Goal: Task Accomplishment & Management: Complete application form

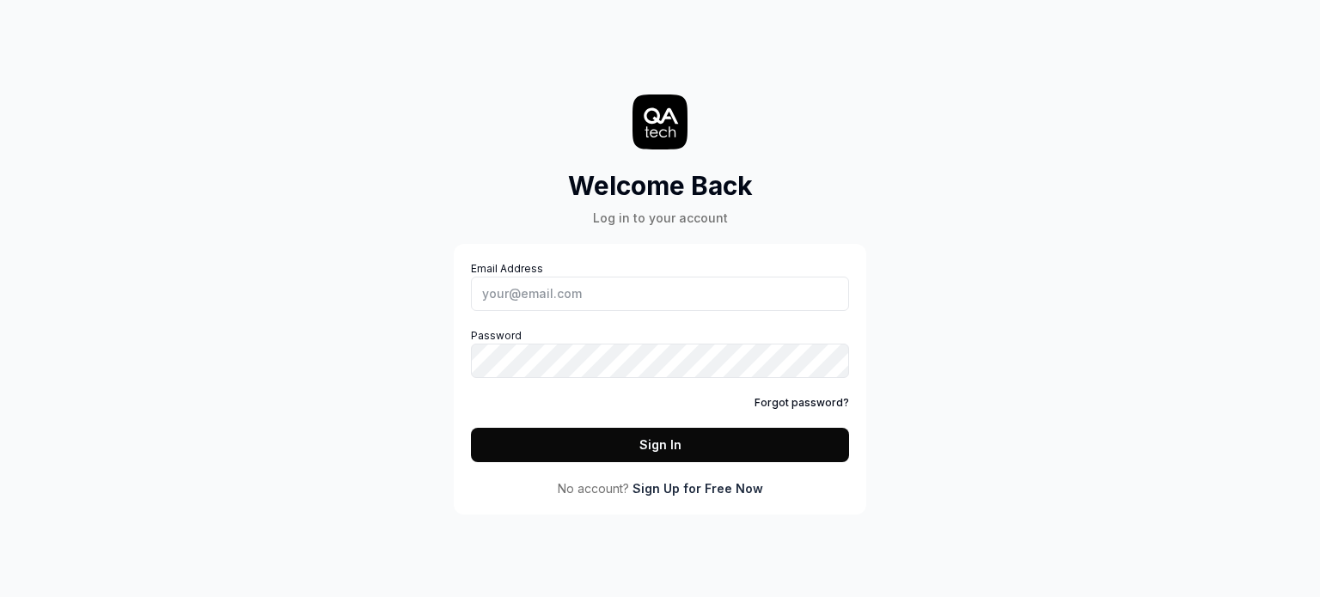
click at [1087, 219] on div "Welcome Back Log in to your account Email Address Password Forgot password? Sig…" at bounding box center [660, 298] width 1320 height 597
click at [645, 294] on input "Email Address" at bounding box center [660, 294] width 378 height 34
drag, startPoint x: 645, startPoint y: 294, endPoint x: 687, endPoint y: 339, distance: 61.4
click at [687, 339] on div "Email Address Password Forgot password? Sign In" at bounding box center [660, 361] width 378 height 201
type input "[EMAIL_ADDRESS][DOMAIN_NAME]"
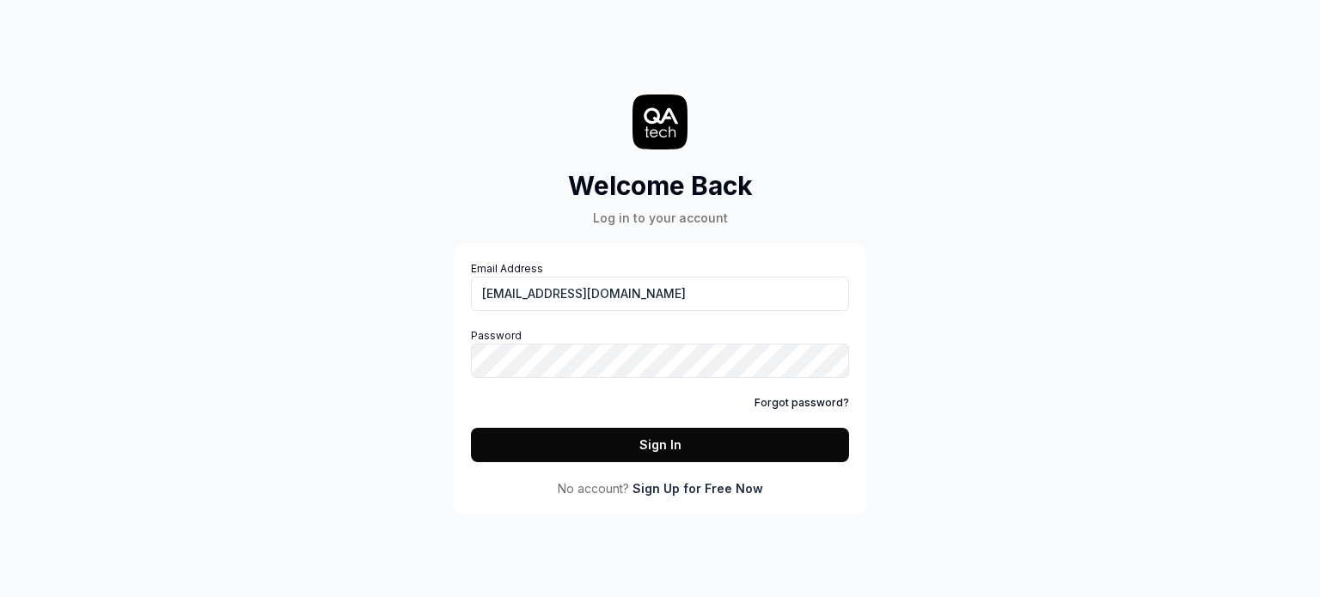
click at [673, 311] on div "Email Address [EMAIL_ADDRESS][DOMAIN_NAME] Password Forgot password? Sign In" at bounding box center [660, 361] width 378 height 201
drag, startPoint x: 622, startPoint y: 284, endPoint x: 474, endPoint y: 284, distance: 147.8
click at [474, 284] on input "[EMAIL_ADDRESS][DOMAIN_NAME]" at bounding box center [660, 294] width 378 height 34
click at [704, 487] on link "Sign Up for Free Now" at bounding box center [697, 488] width 131 height 18
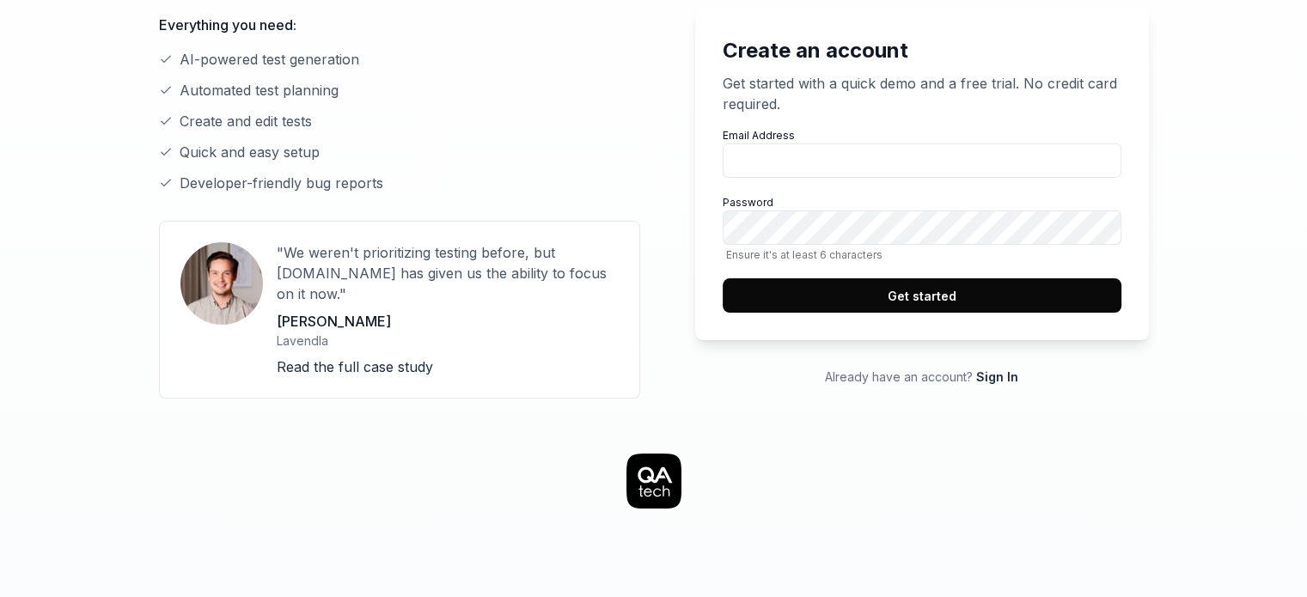
scroll to position [223, 0]
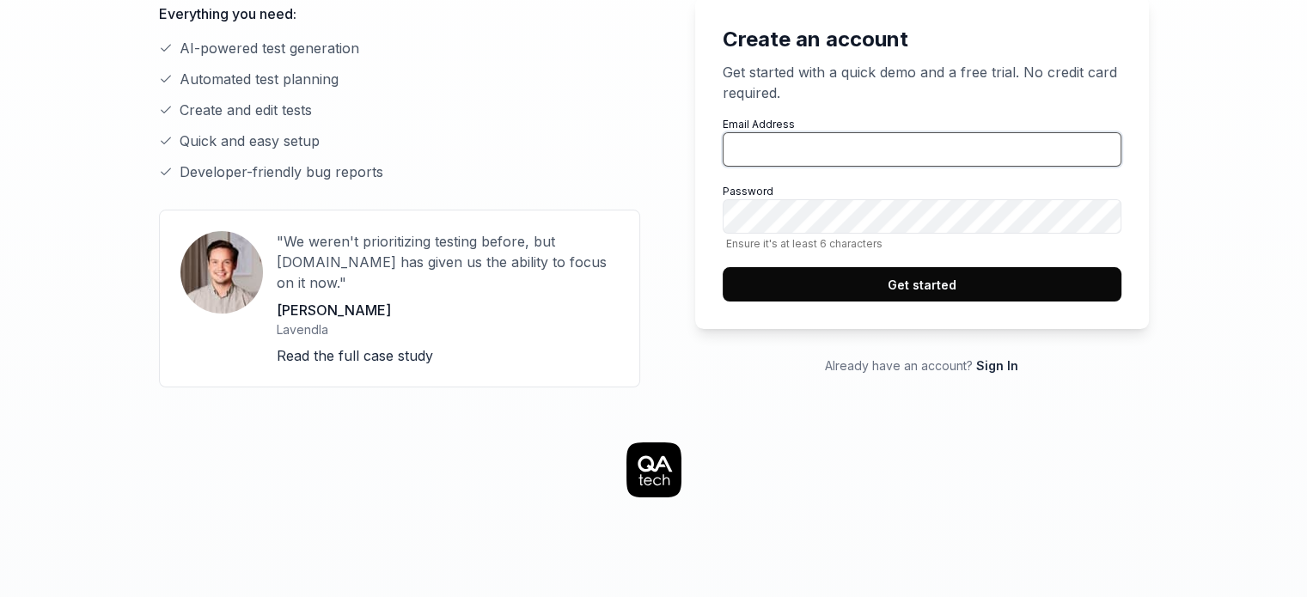
click at [838, 140] on input "Email Address" at bounding box center [922, 149] width 399 height 34
paste input "[EMAIL_ADDRESS][DOMAIN_NAME]"
type input "[EMAIL_ADDRESS][DOMAIN_NAME]"
click at [950, 284] on button "Get started" at bounding box center [922, 284] width 399 height 34
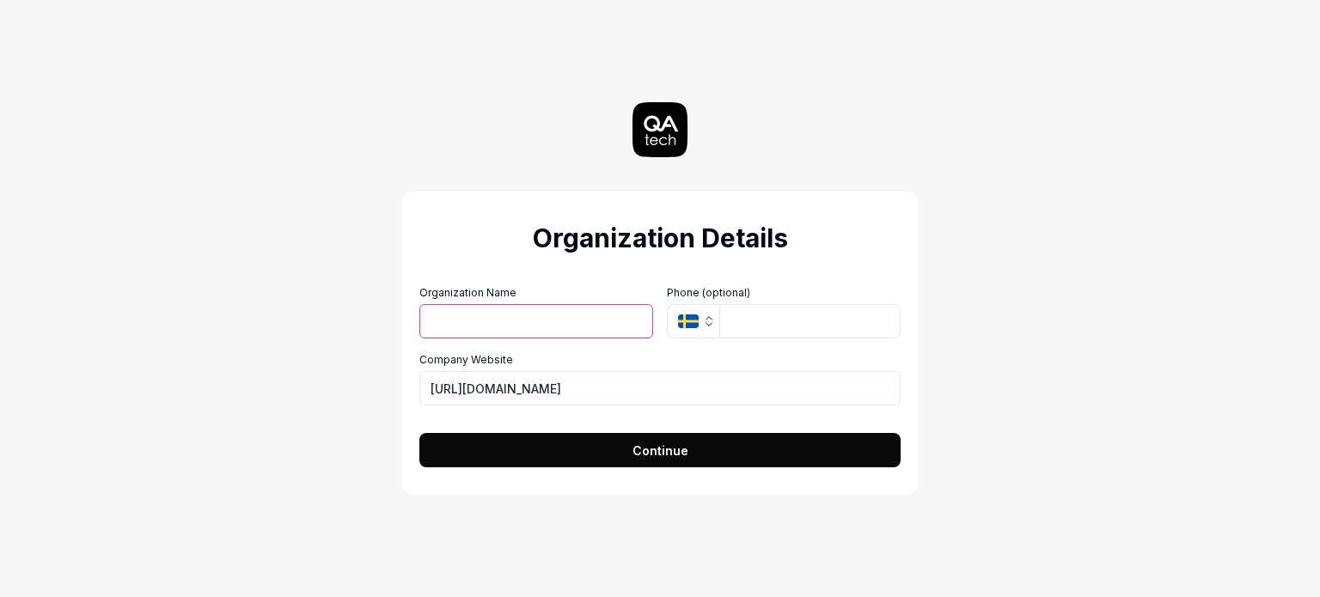
click at [577, 321] on input "Organization Name" at bounding box center [536, 321] width 234 height 34
type input "robocon"
drag, startPoint x: 561, startPoint y: 383, endPoint x: 384, endPoint y: 381, distance: 177.0
click at [384, 381] on div "Organization Details Organization Name robocon Organization Logo (Square minimu…" at bounding box center [660, 298] width 770 height 597
click at [567, 459] on button "Continue" at bounding box center [659, 450] width 481 height 34
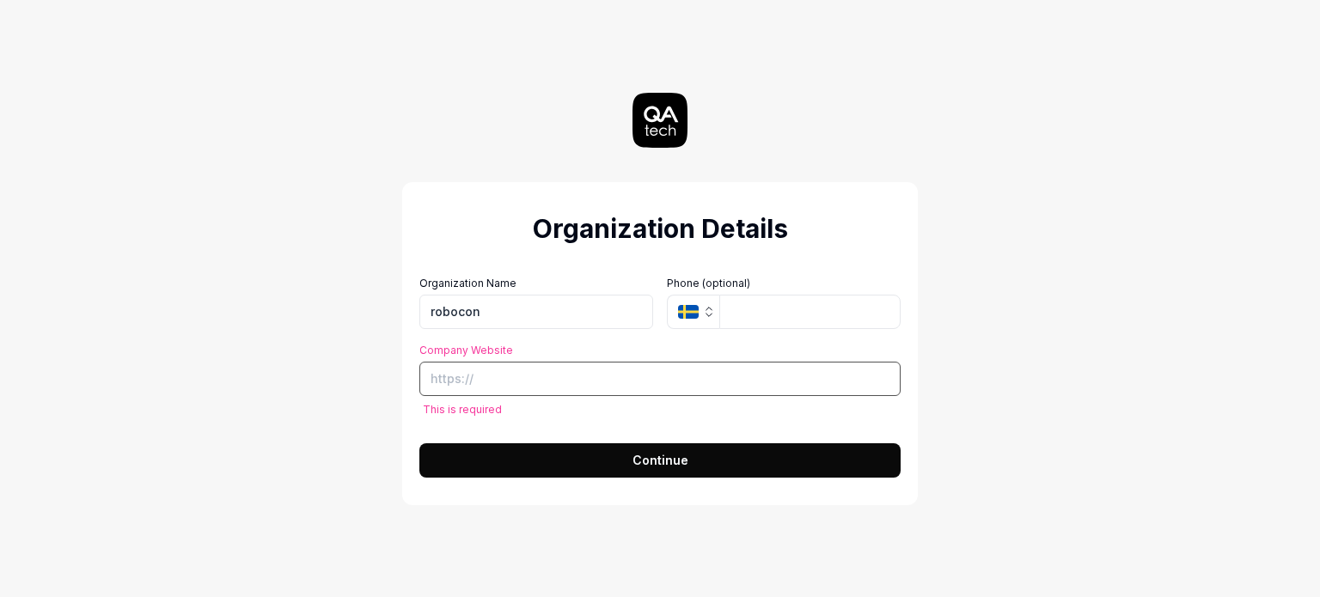
click at [557, 370] on input "Company Website" at bounding box center [659, 379] width 481 height 34
paste input "https://baxidy.com"
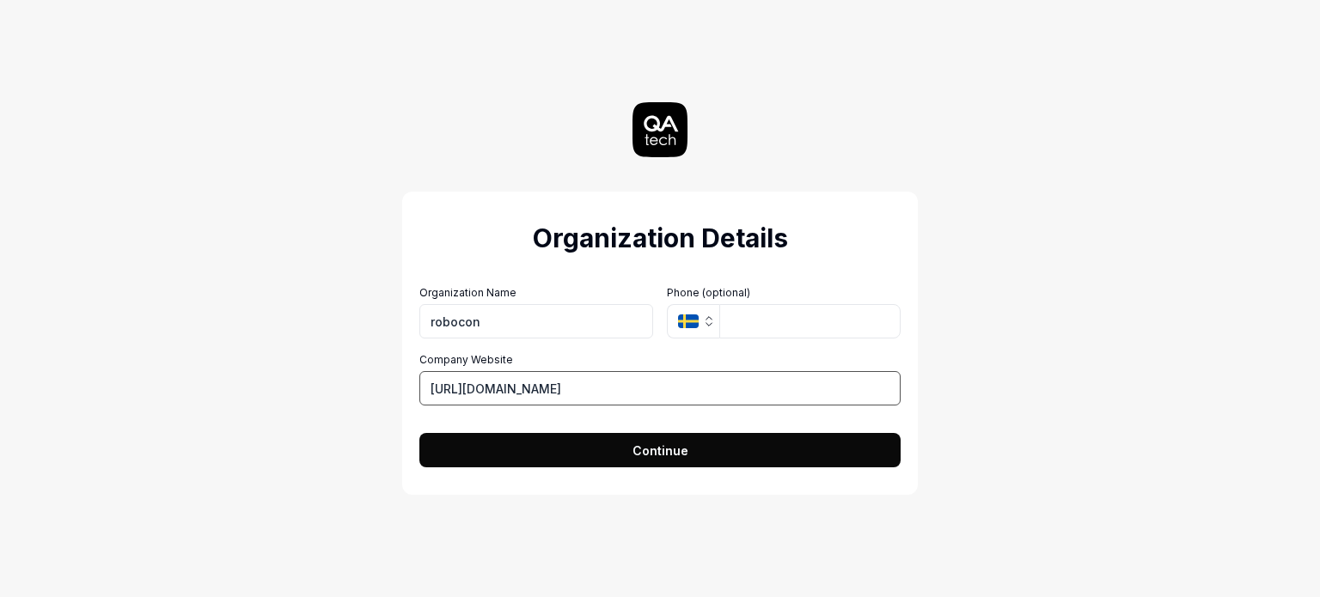
type input "https://baxidy.com"
click at [636, 449] on span "Continue" at bounding box center [660, 451] width 56 height 18
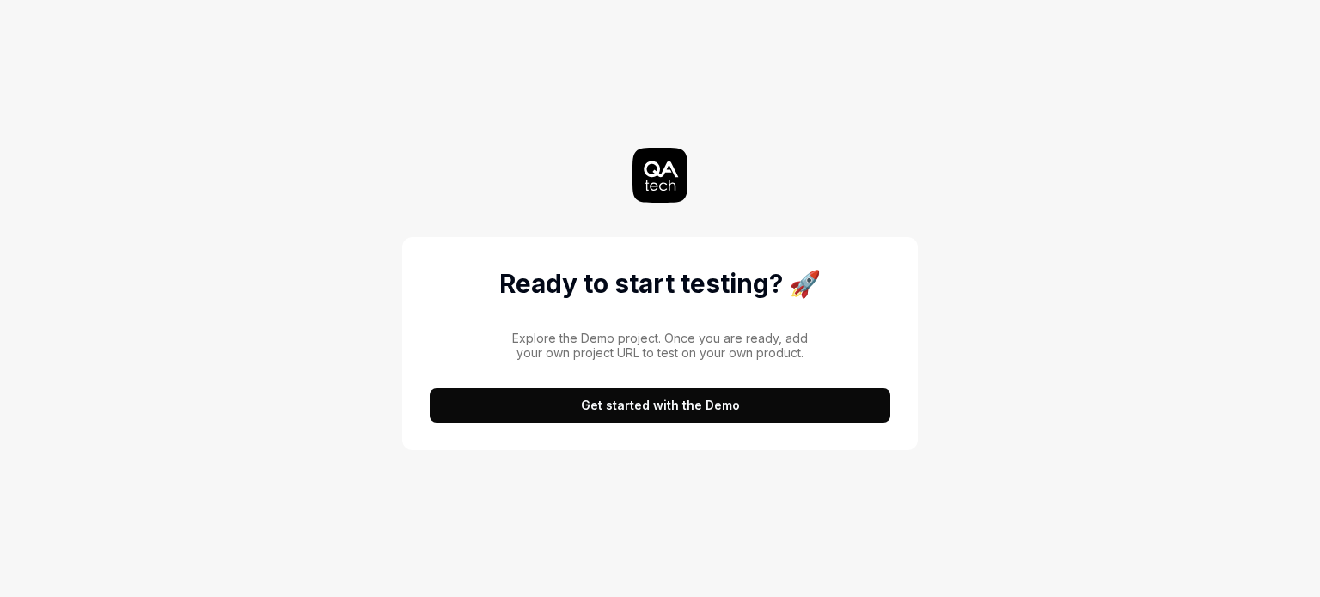
click at [691, 408] on button "Get started with the Demo" at bounding box center [660, 405] width 461 height 34
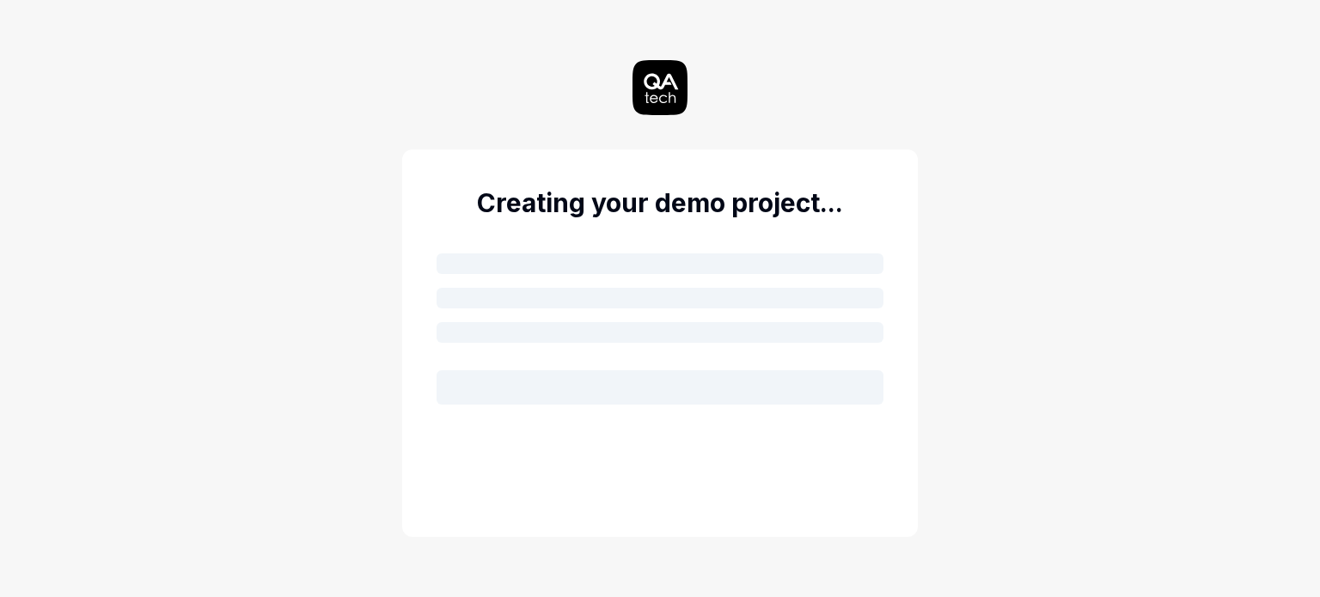
click at [751, 239] on div "Creating your demo project..." at bounding box center [660, 344] width 516 height 388
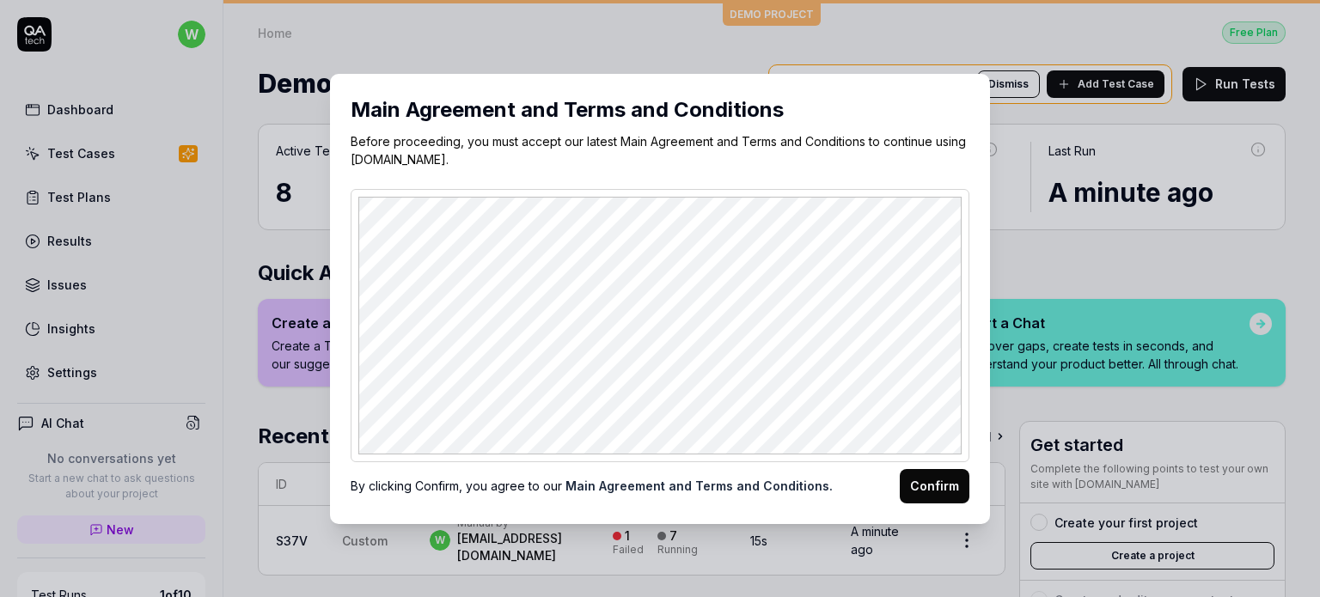
click at [935, 493] on button "Confirm" at bounding box center [935, 486] width 70 height 34
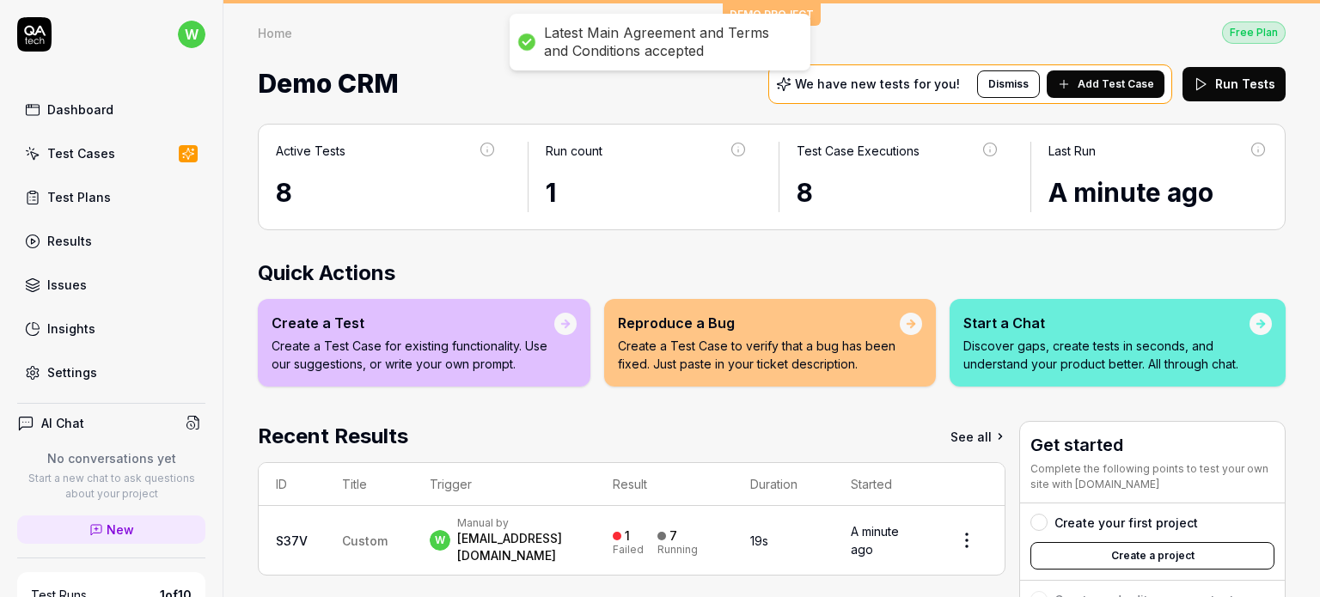
scroll to position [238, 0]
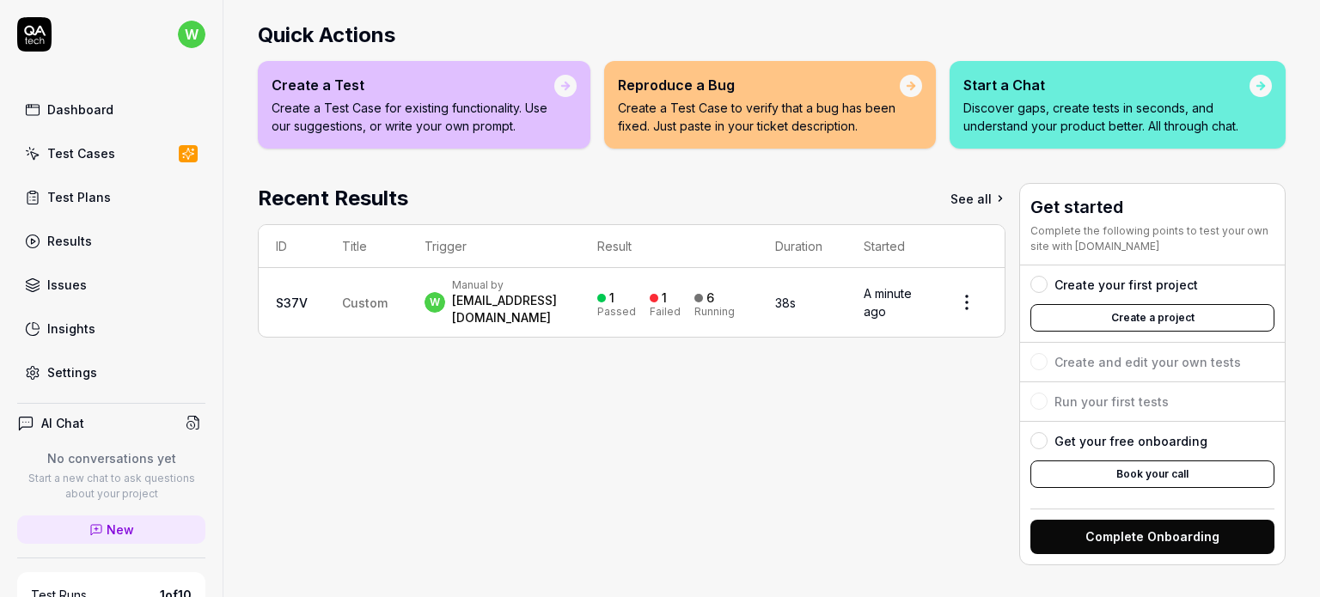
click at [90, 118] on div "Dashboard" at bounding box center [80, 110] width 66 height 18
click at [825, 189] on div "Recent Results See all" at bounding box center [632, 198] width 748 height 31
